Goal: Transaction & Acquisition: Purchase product/service

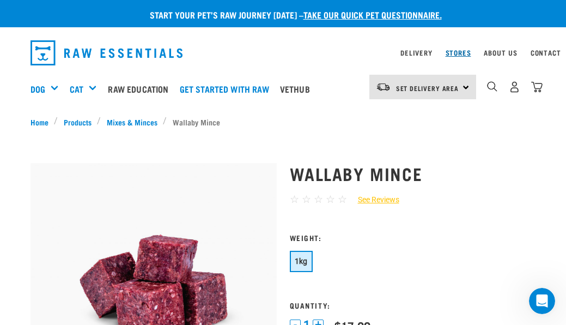
click at [459, 54] on link "Stores" at bounding box center [459, 53] width 26 height 4
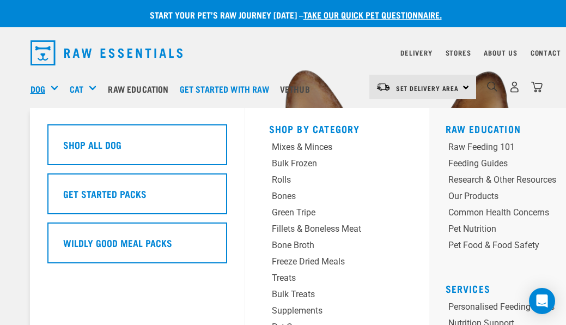
click at [39, 89] on link "Dog" at bounding box center [38, 88] width 15 height 13
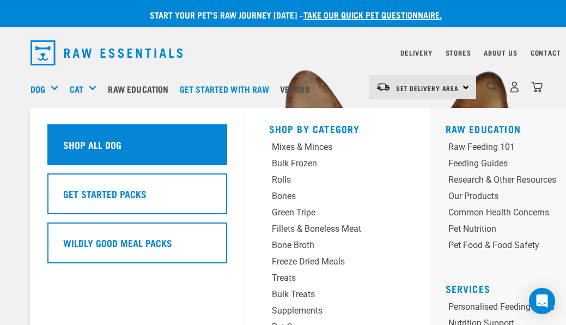
click at [106, 145] on div "Shop All Dog" at bounding box center [137, 144] width 180 height 41
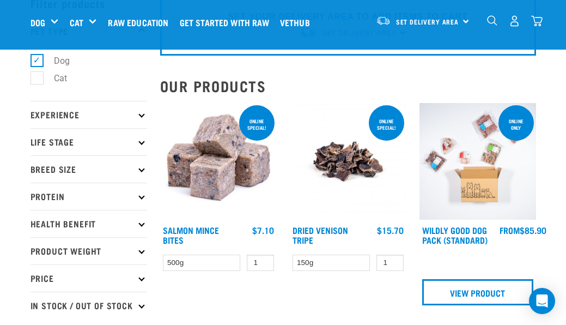
scroll to position [63, 0]
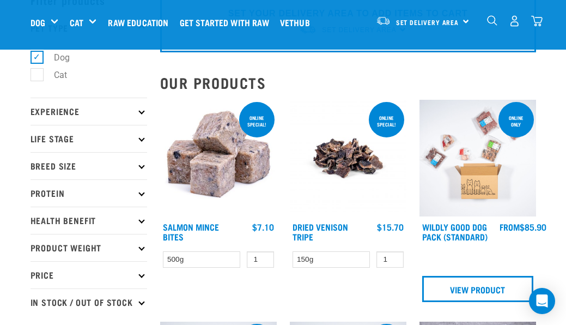
click at [138, 111] on p "Experience" at bounding box center [89, 111] width 117 height 27
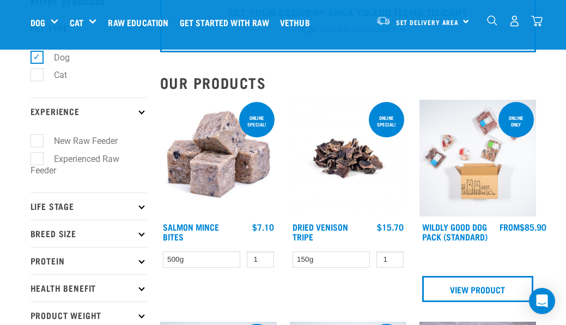
click at [37, 141] on label "New Raw Feeder" at bounding box center [80, 141] width 86 height 14
click at [36, 141] on input "New Raw Feeder" at bounding box center [34, 139] width 7 height 7
checkbox input "true"
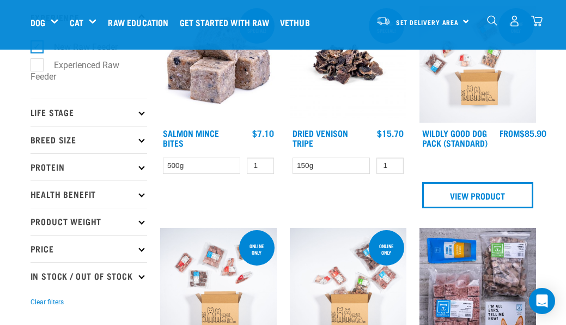
scroll to position [158, 0]
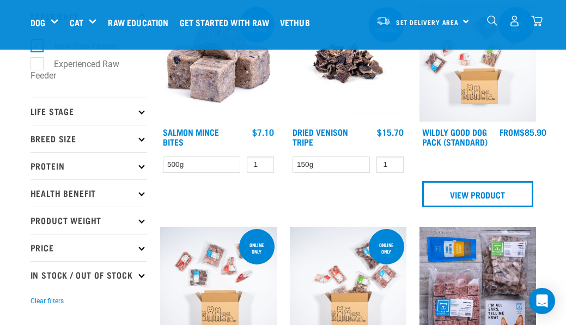
click at [141, 113] on icon at bounding box center [141, 111] width 6 height 6
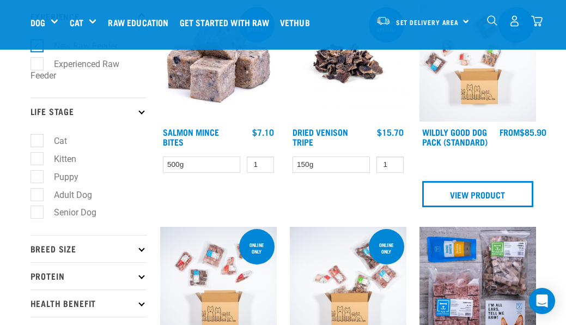
click at [37, 211] on label "Senior Dog" at bounding box center [69, 212] width 64 height 14
click at [36, 211] on input "Senior Dog" at bounding box center [34, 210] width 7 height 7
checkbox input "true"
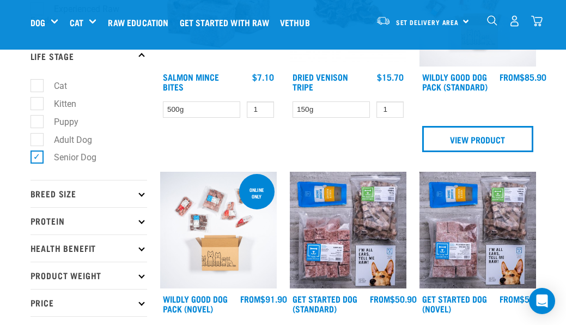
scroll to position [213, 1]
click at [142, 194] on icon at bounding box center [141, 193] width 6 height 6
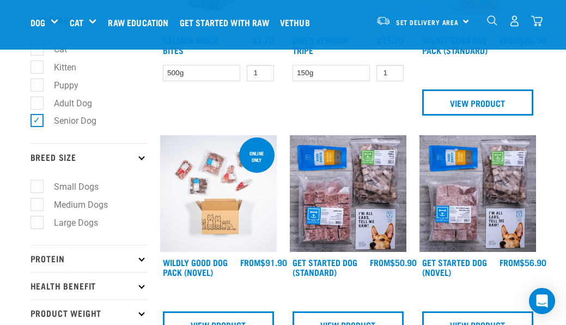
scroll to position [251, 0]
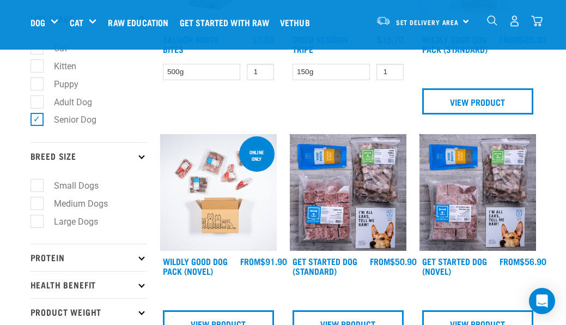
click at [38, 205] on label "Medium Dogs" at bounding box center [75, 204] width 76 height 14
click at [38, 205] on input "Medium Dogs" at bounding box center [34, 201] width 7 height 7
checkbox input "true"
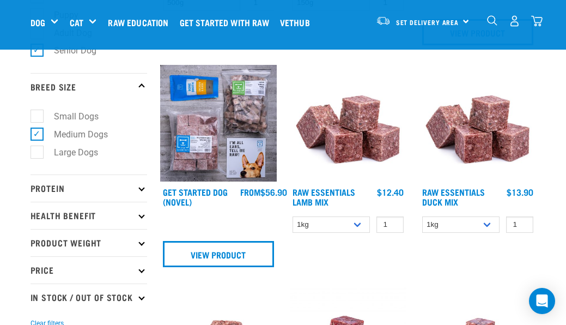
scroll to position [320, 0]
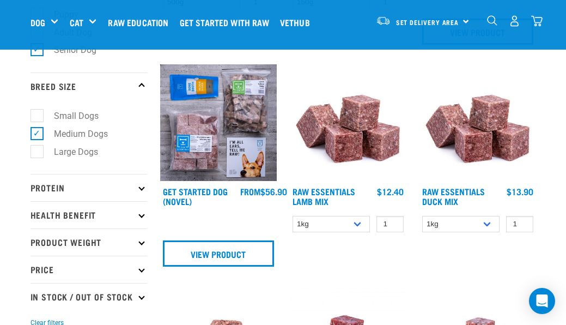
click at [141, 189] on icon at bounding box center [141, 188] width 6 height 6
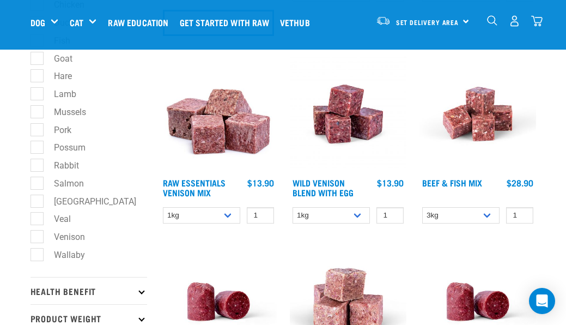
scroll to position [554, 0]
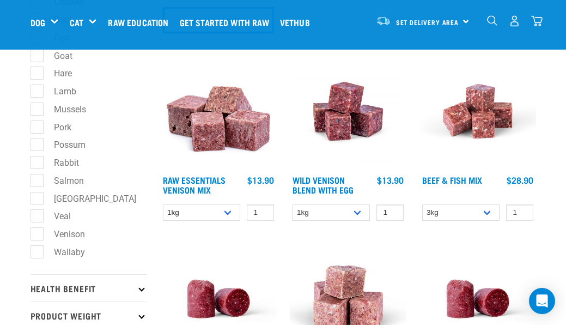
click at [37, 253] on label "Wallaby" at bounding box center [63, 252] width 53 height 14
click at [34, 253] on input "Wallaby" at bounding box center [34, 249] width 7 height 7
checkbox input "true"
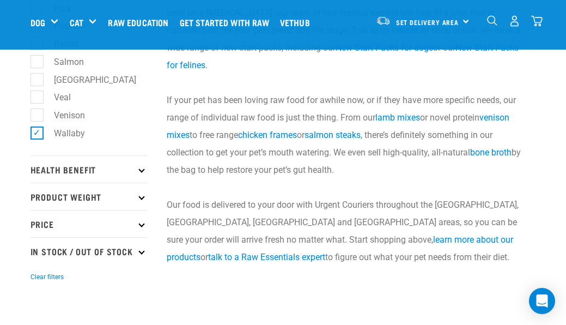
scroll to position [673, 0]
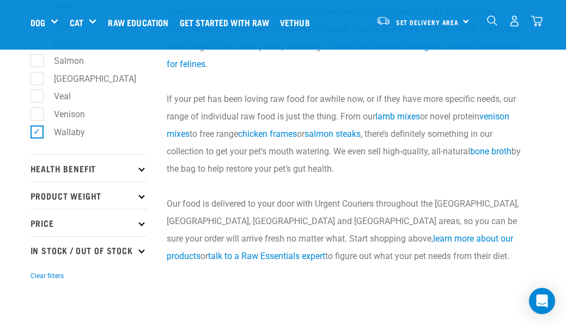
click at [139, 169] on p "Health Benefit" at bounding box center [89, 167] width 117 height 27
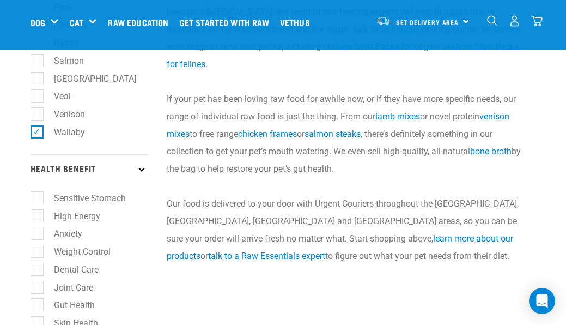
click at [37, 199] on label "Sensitive Stomach" at bounding box center [84, 198] width 94 height 14
click at [37, 199] on input "Sensitive Stomach" at bounding box center [34, 195] width 7 height 7
checkbox input "true"
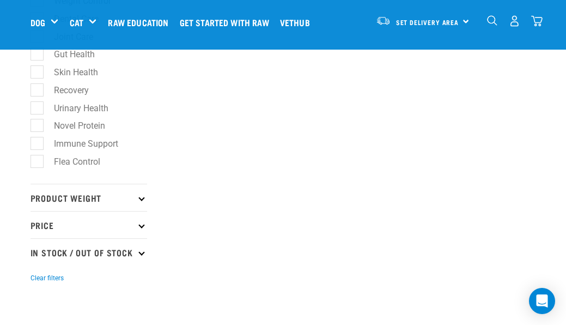
scroll to position [925, 0]
click at [139, 197] on icon at bounding box center [141, 196] width 6 height 6
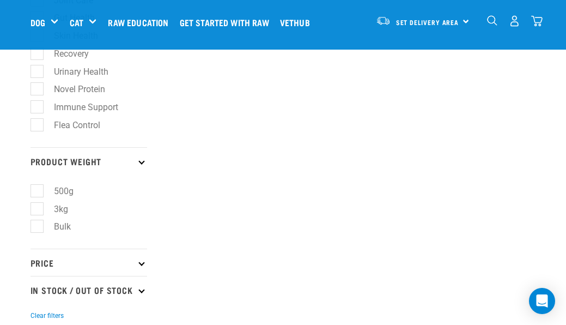
scroll to position [961, 1]
click at [40, 228] on label "Bulk" at bounding box center [56, 227] width 39 height 14
click at [38, 228] on input "Bulk" at bounding box center [34, 224] width 7 height 7
checkbox input "true"
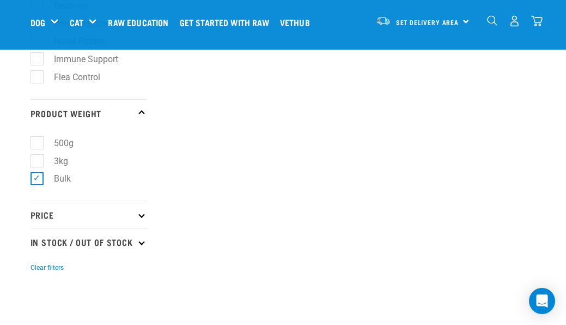
scroll to position [1009, 0]
click at [141, 217] on p "Price" at bounding box center [89, 213] width 117 height 27
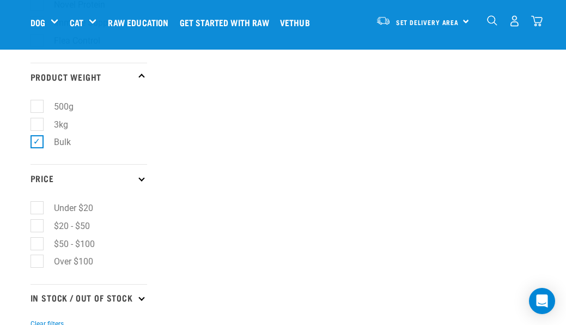
scroll to position [1049, 0]
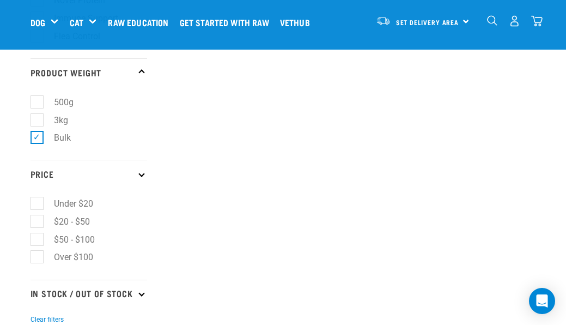
click at [38, 260] on label "Over $100" at bounding box center [67, 257] width 61 height 14
click at [38, 259] on input "Over $100" at bounding box center [34, 255] width 7 height 7
checkbox input "true"
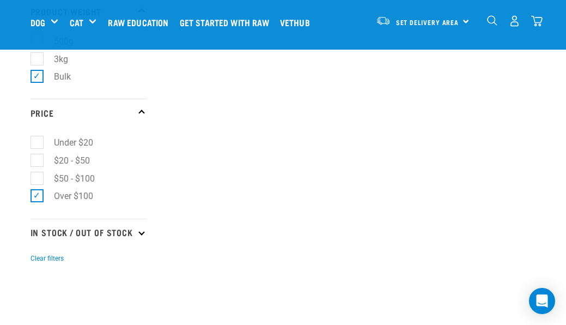
scroll to position [1116, 0]
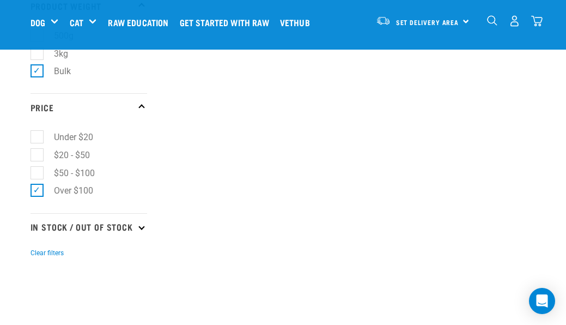
click at [141, 229] on icon at bounding box center [141, 226] width 6 height 6
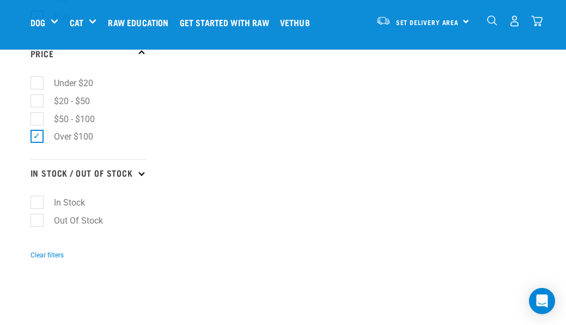
scroll to position [1185, 0]
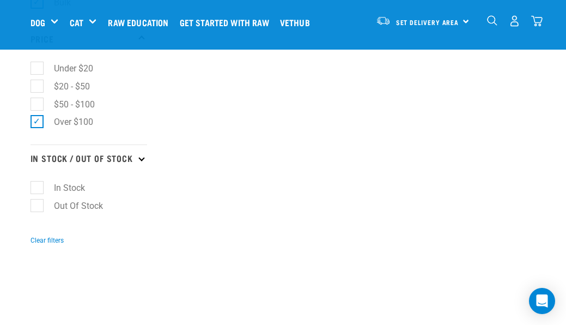
click at [38, 195] on label "In Stock" at bounding box center [63, 188] width 53 height 14
click at [38, 190] on input "In Stock" at bounding box center [34, 186] width 7 height 7
checkbox input "true"
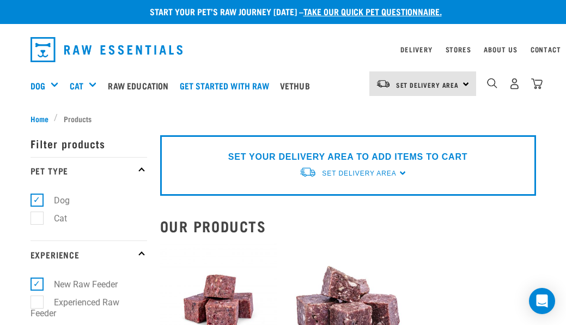
scroll to position [3, 10]
click at [373, 9] on link "take our quick pet questionnaire." at bounding box center [372, 11] width 138 height 5
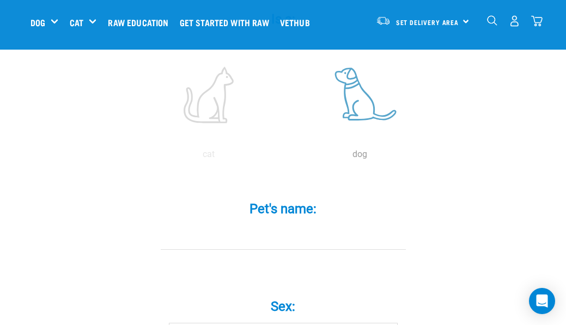
scroll to position [243, 0]
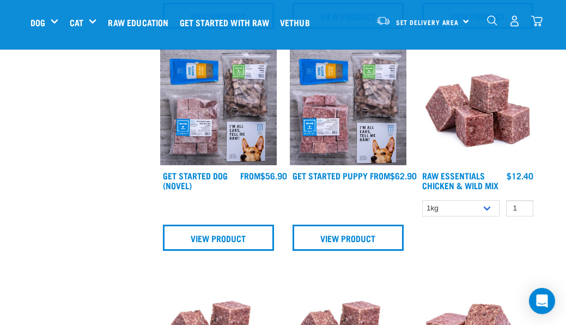
scroll to position [557, 0]
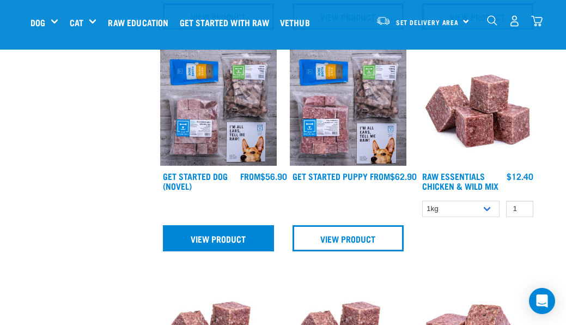
click at [198, 238] on link "View Product" at bounding box center [218, 238] width 111 height 26
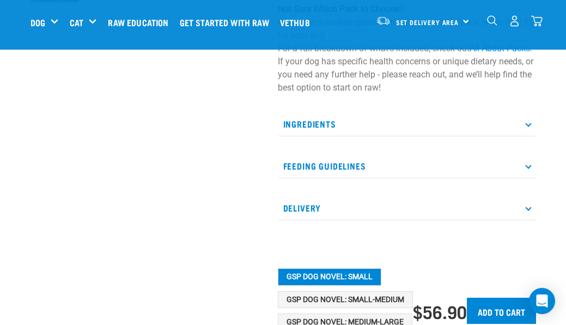
scroll to position [370, 0]
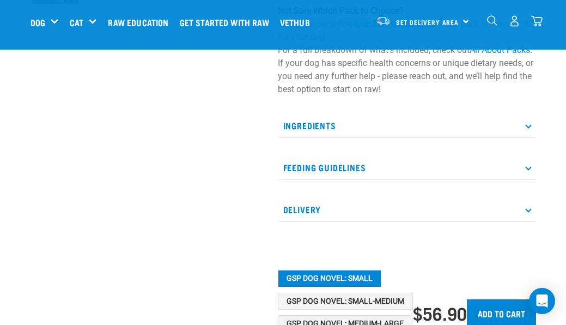
click at [527, 122] on icon at bounding box center [528, 125] width 6 height 6
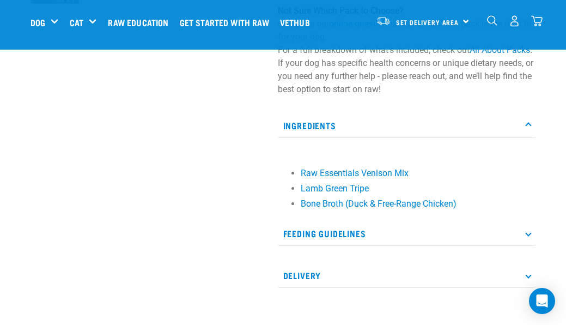
click at [529, 230] on icon at bounding box center [528, 233] width 6 height 6
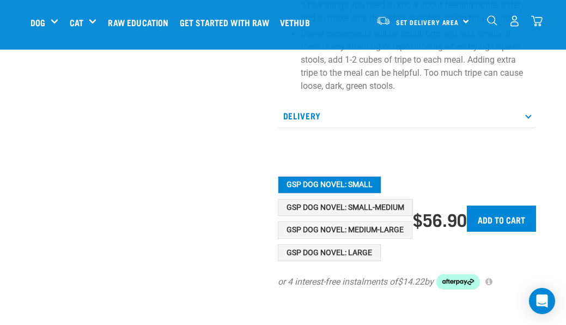
scroll to position [902, 0]
